Goal: Use online tool/utility

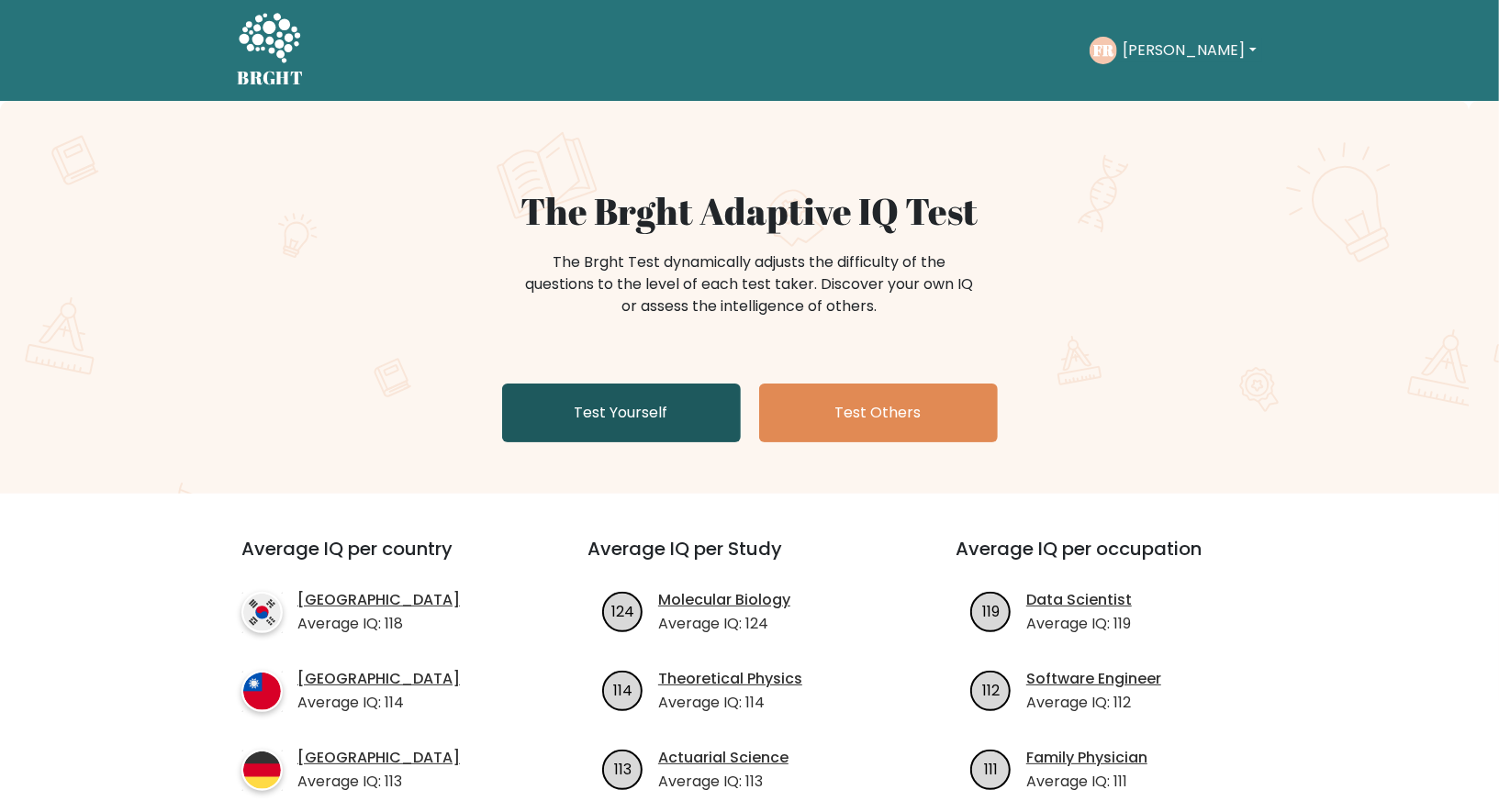
click at [597, 419] on link "Test Yourself" at bounding box center [621, 412] width 239 height 59
click at [636, 409] on link "Test Yourself" at bounding box center [621, 412] width 239 height 59
click at [686, 408] on link "Test Yourself" at bounding box center [621, 412] width 239 height 59
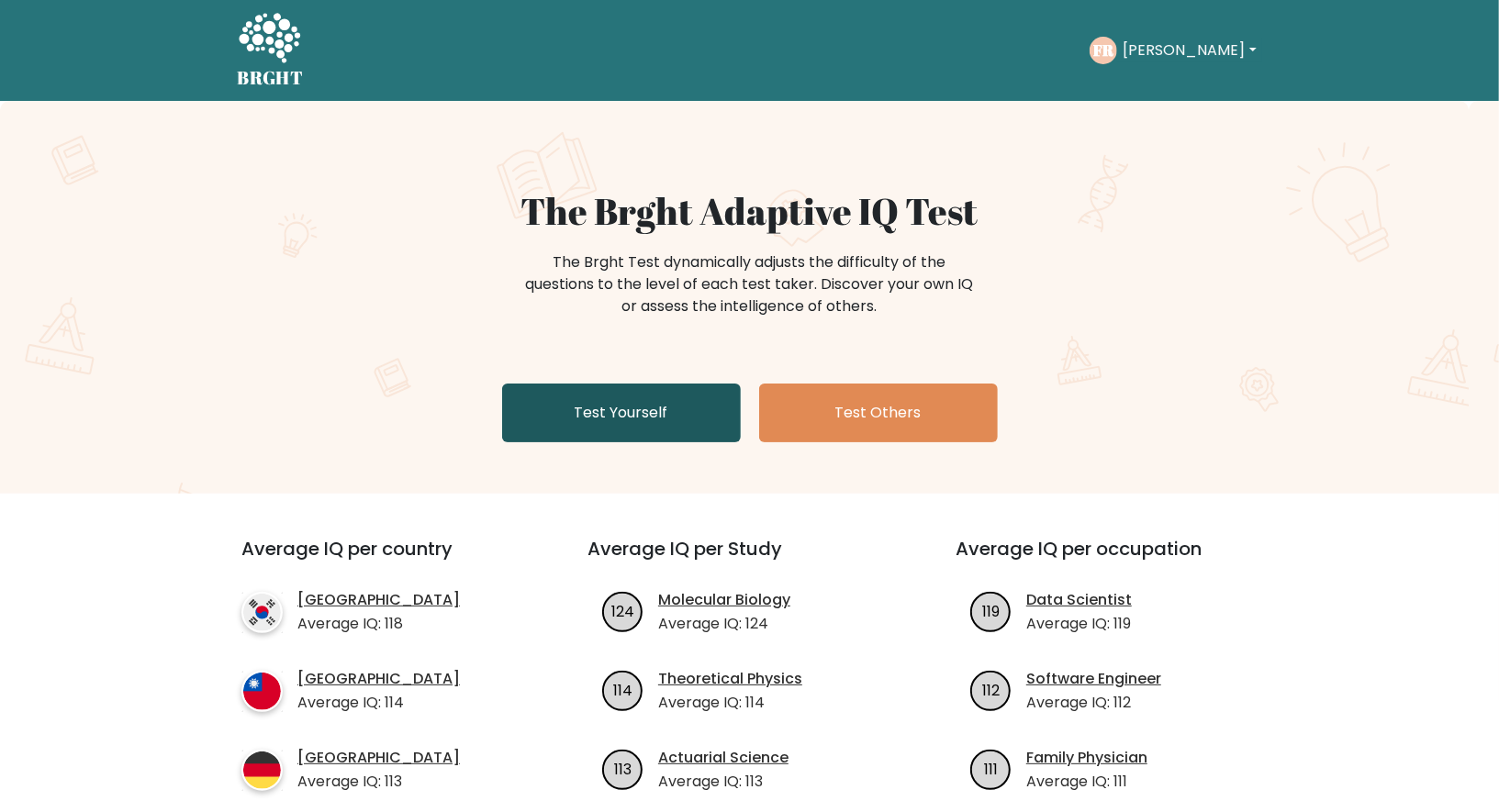
click at [686, 408] on link "Test Yourself" at bounding box center [621, 412] width 239 height 59
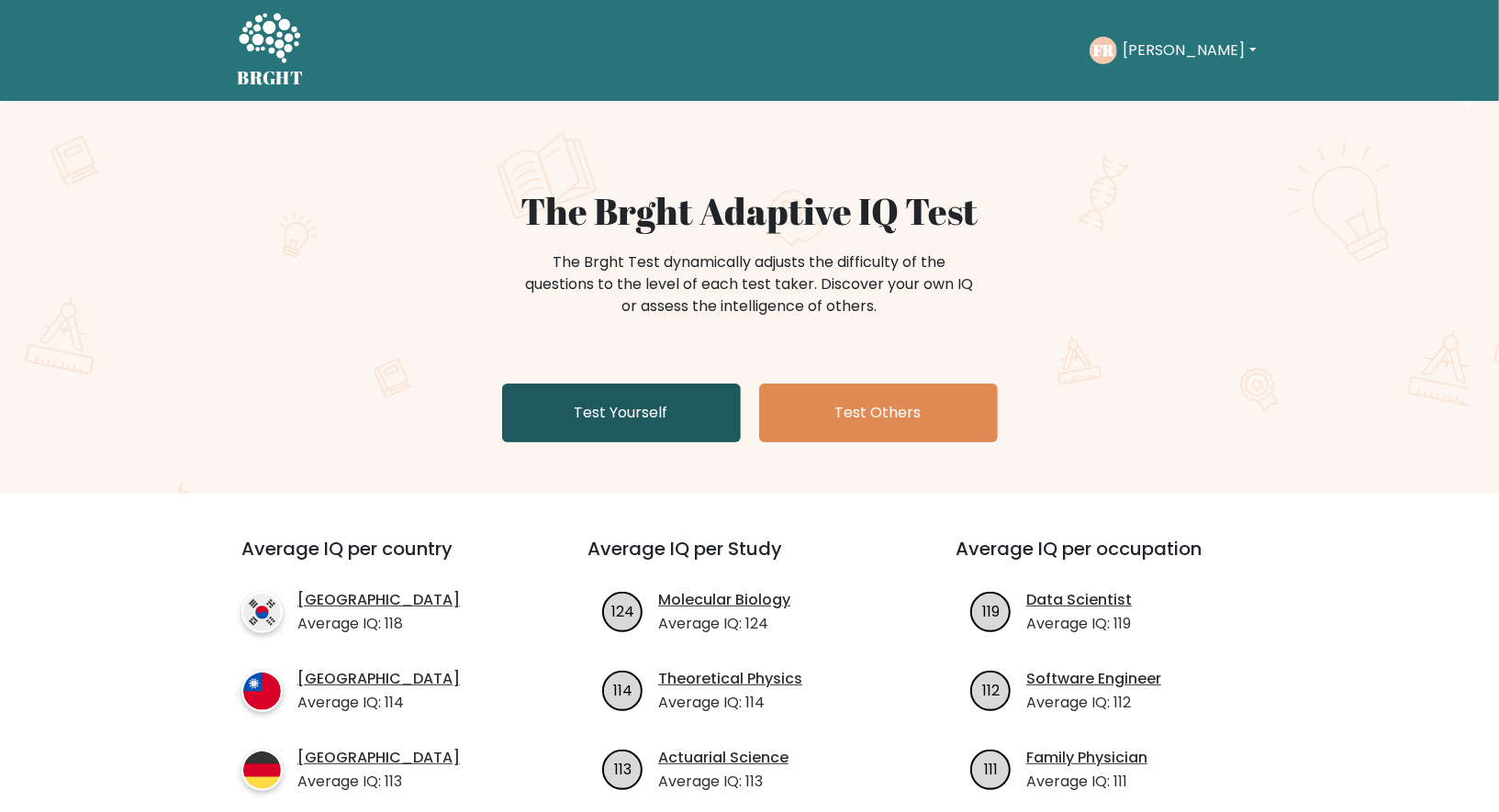
click at [670, 408] on link "Test Yourself" at bounding box center [621, 412] width 239 height 59
